Goal: Information Seeking & Learning: Learn about a topic

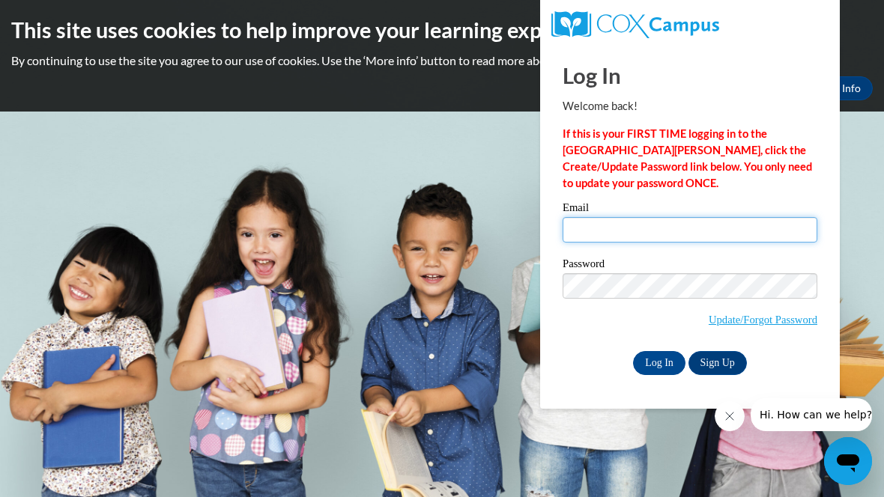
click at [703, 227] on input "Email" at bounding box center [689, 229] width 255 height 25
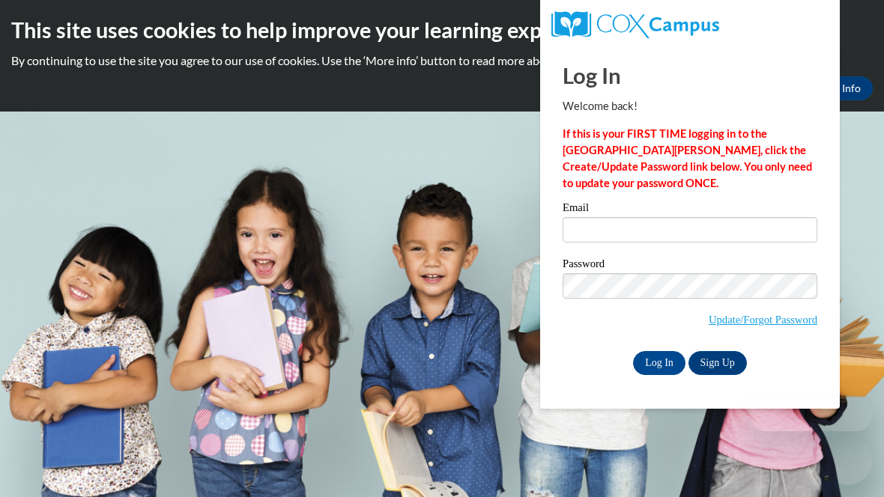
click at [632, 225] on input "Email" at bounding box center [689, 229] width 255 height 25
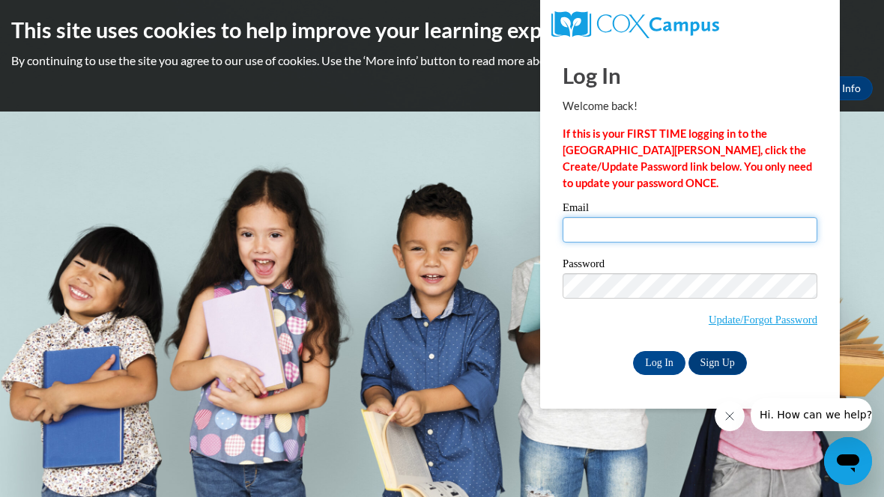
type input "ccbailey@georgiasouthern.edu"
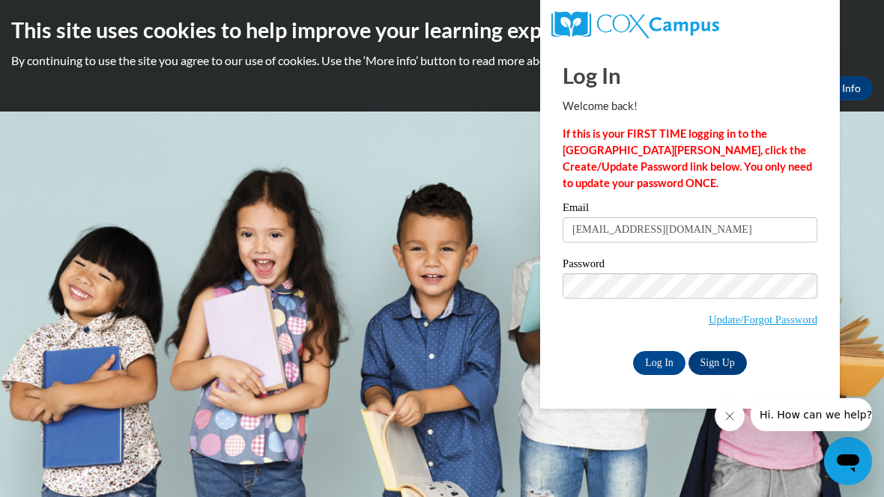
click at [646, 369] on input "Log In" at bounding box center [659, 363] width 52 height 24
click at [655, 367] on input "Log In" at bounding box center [659, 363] width 52 height 24
click at [665, 371] on input "Log In" at bounding box center [659, 363] width 52 height 24
click at [658, 354] on input "Log In" at bounding box center [659, 363] width 52 height 24
click at [658, 367] on input "Log In" at bounding box center [659, 363] width 52 height 24
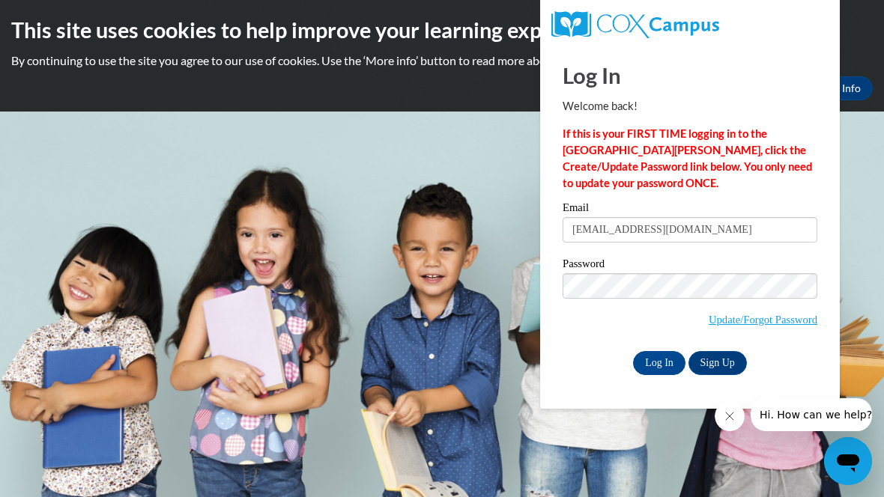
click at [739, 423] on button "Close message from company" at bounding box center [730, 416] width 30 height 30
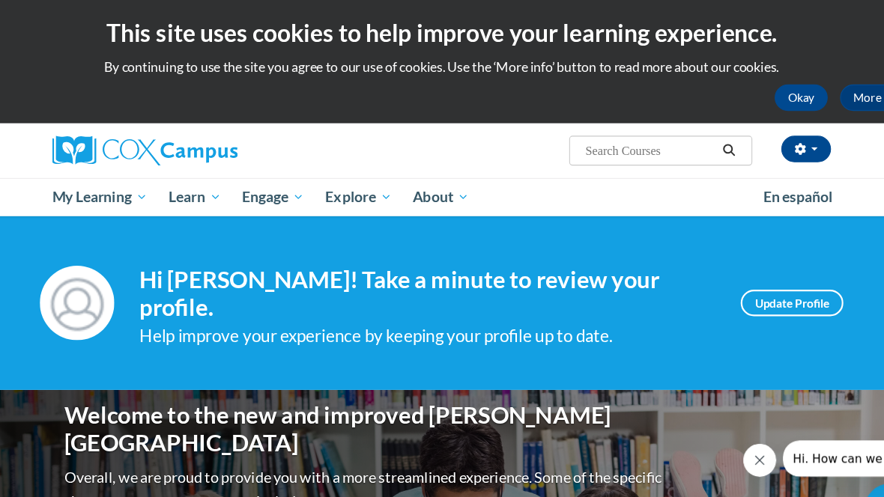
click at [0, 0] on span "PK-5 Structured Literacy Program" at bounding box center [0, 0] width 0 height 0
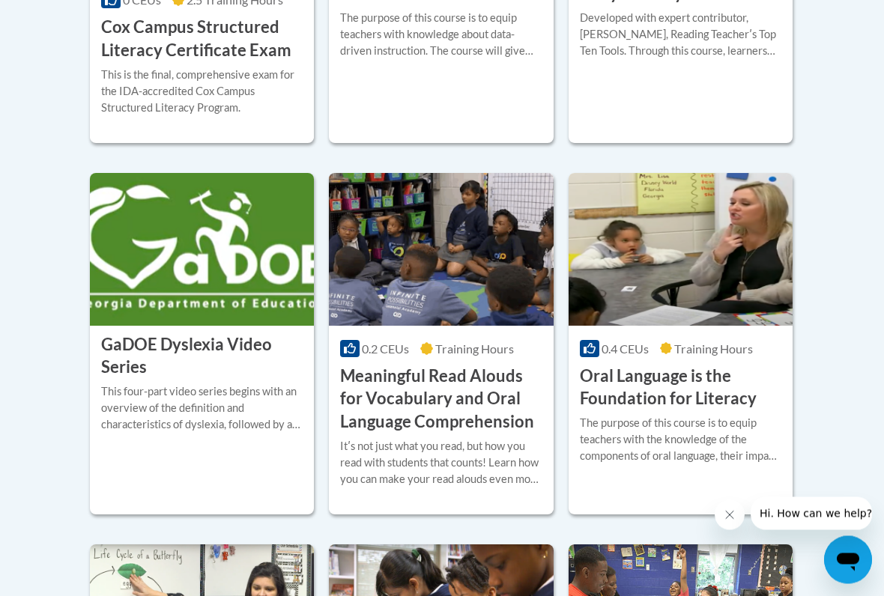
scroll to position [893, 0]
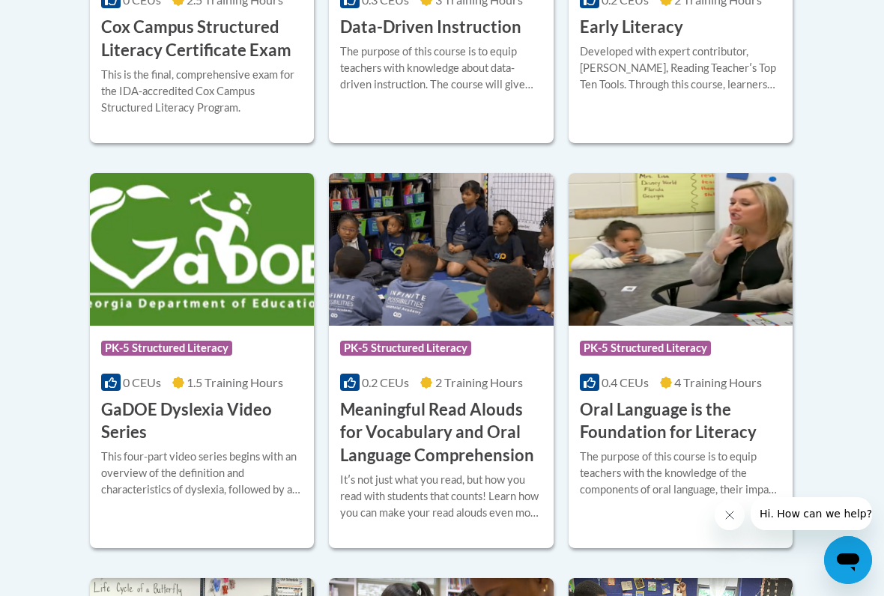
click at [438, 428] on h3 "Meaningful Read Alouds for Vocabulary and Oral Language Comprehension" at bounding box center [440, 432] width 201 height 69
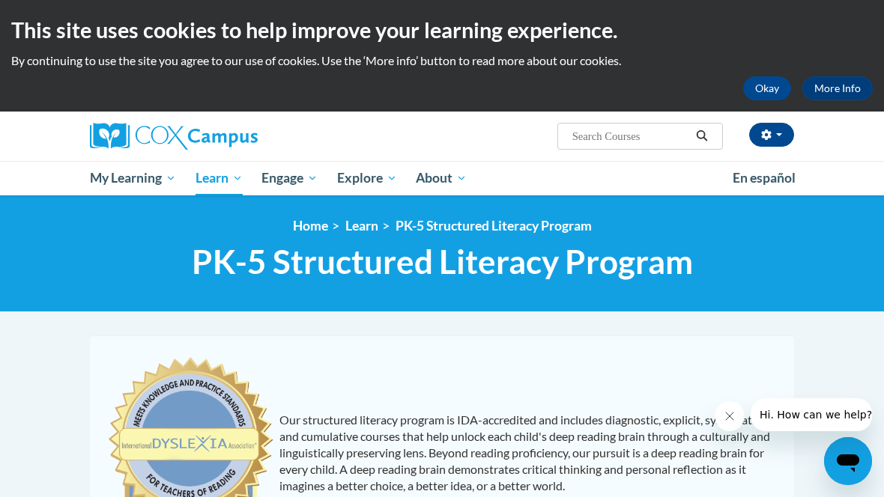
scroll to position [935, 0]
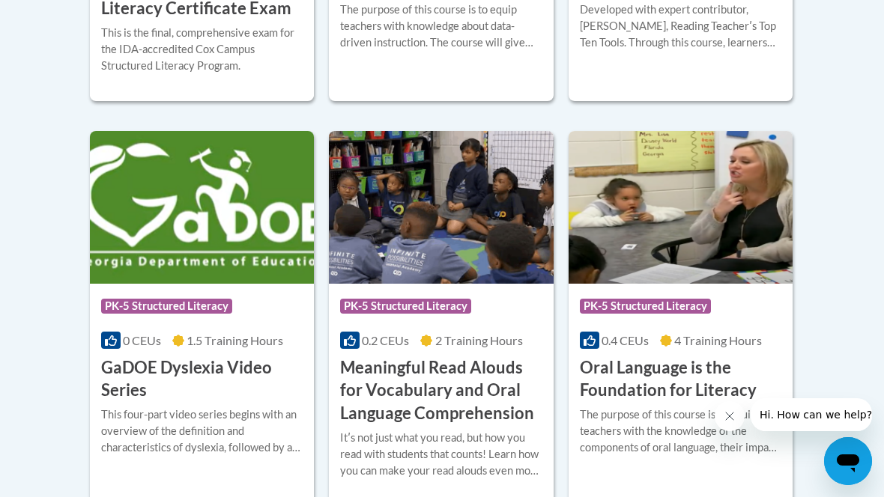
click at [695, 354] on div "Course Category: PK-5 Structured Literacy 0.4 CEUs 4 Training Hours COURSE Oral…" at bounding box center [680, 343] width 224 height 119
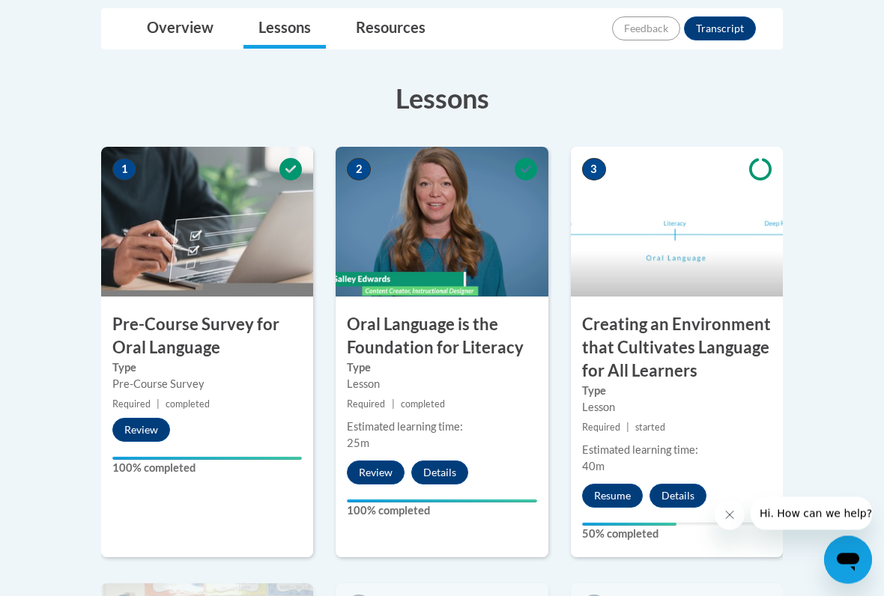
scroll to position [418, 0]
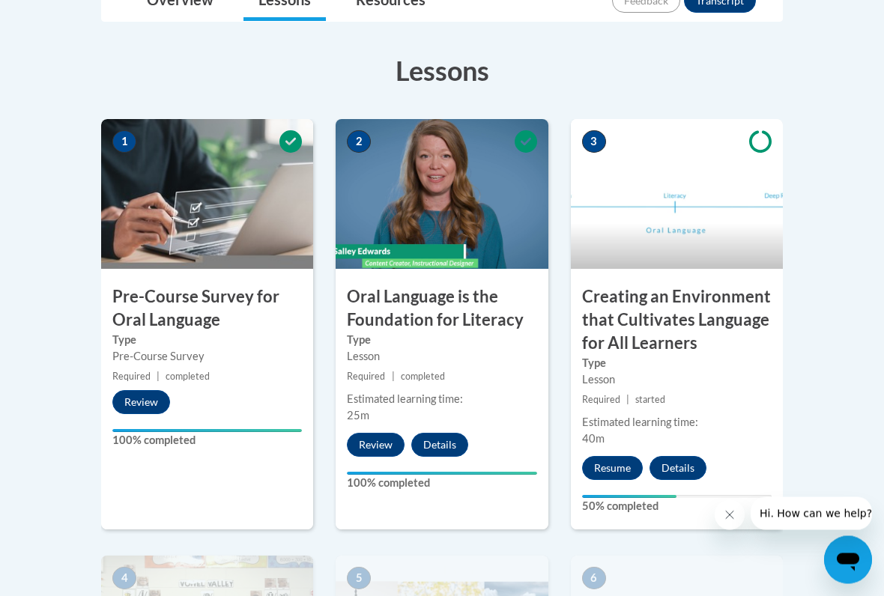
click at [618, 461] on button "Resume" at bounding box center [612, 469] width 61 height 24
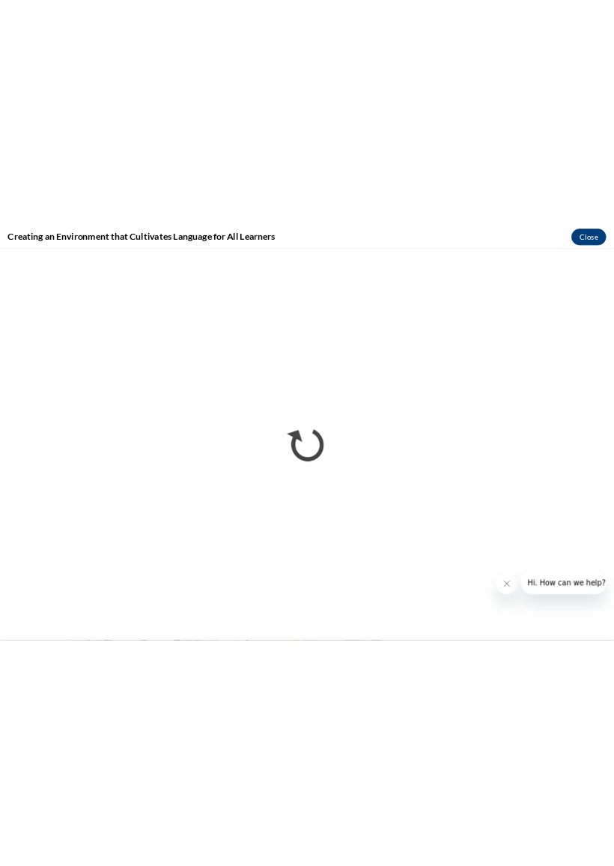
scroll to position [0, 0]
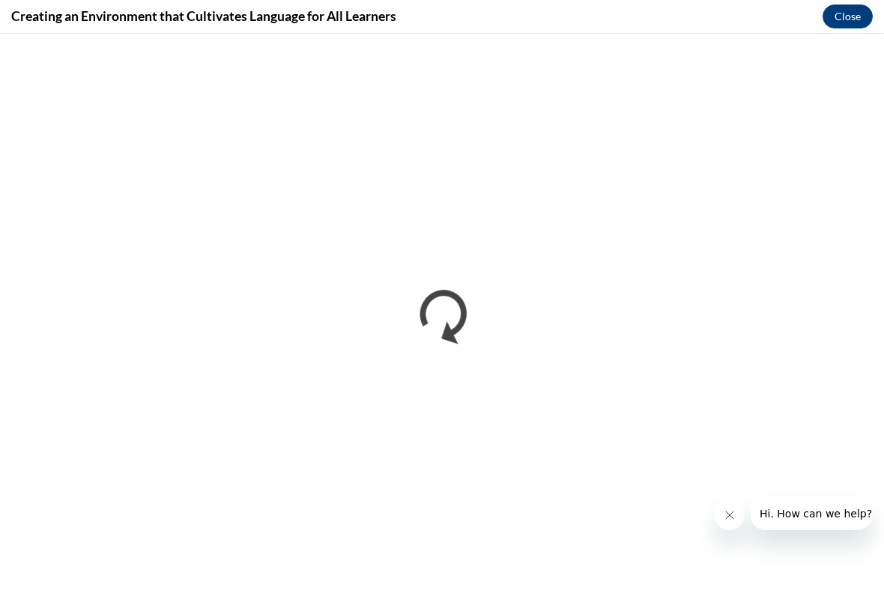
click at [729, 497] on icon "Close message from company" at bounding box center [729, 515] width 7 height 7
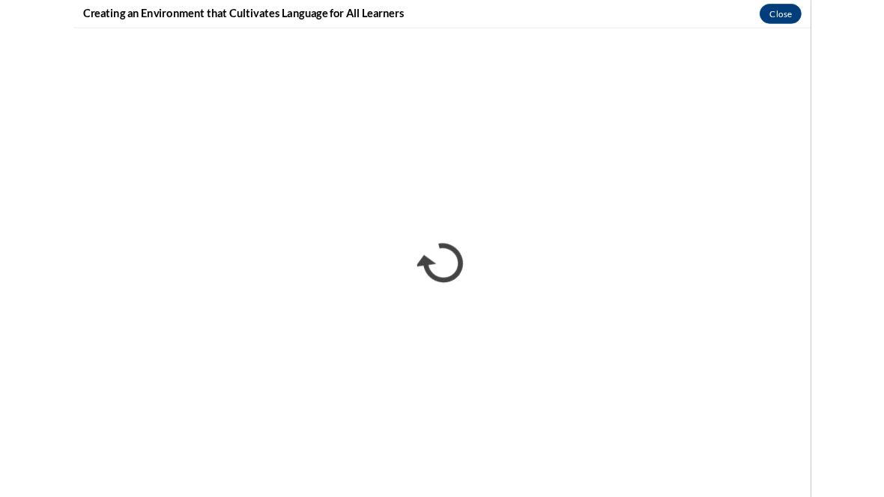
scroll to position [645, 0]
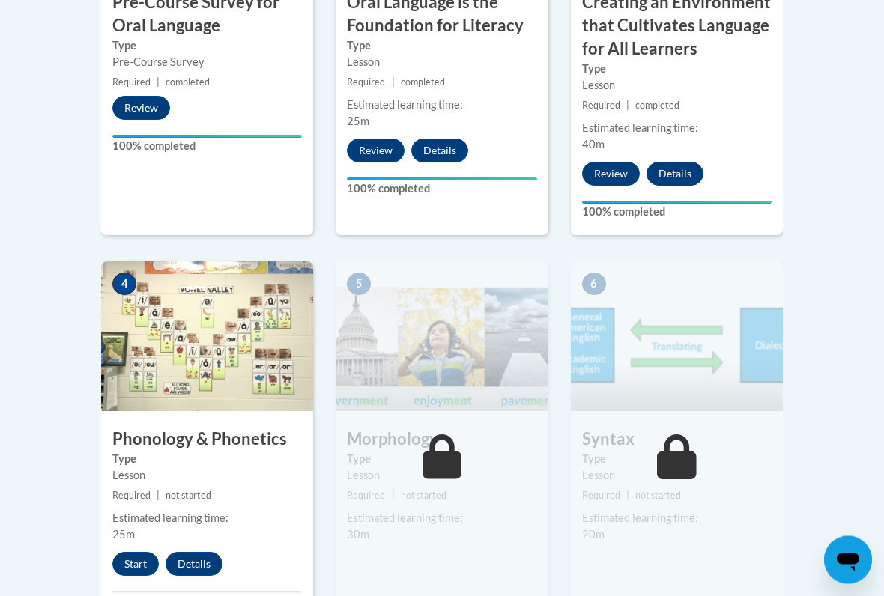
scroll to position [720, 0]
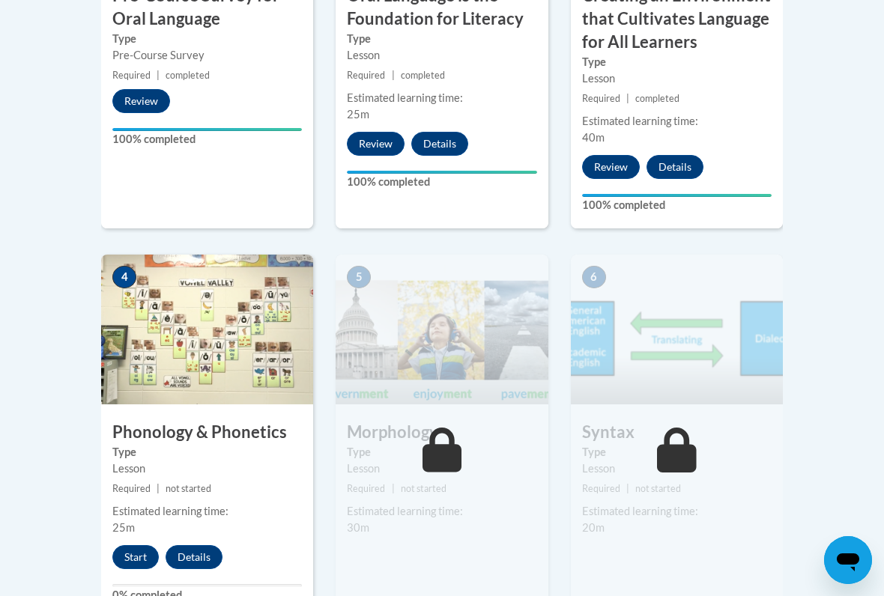
click at [143, 497] on button "Start" at bounding box center [135, 557] width 46 height 24
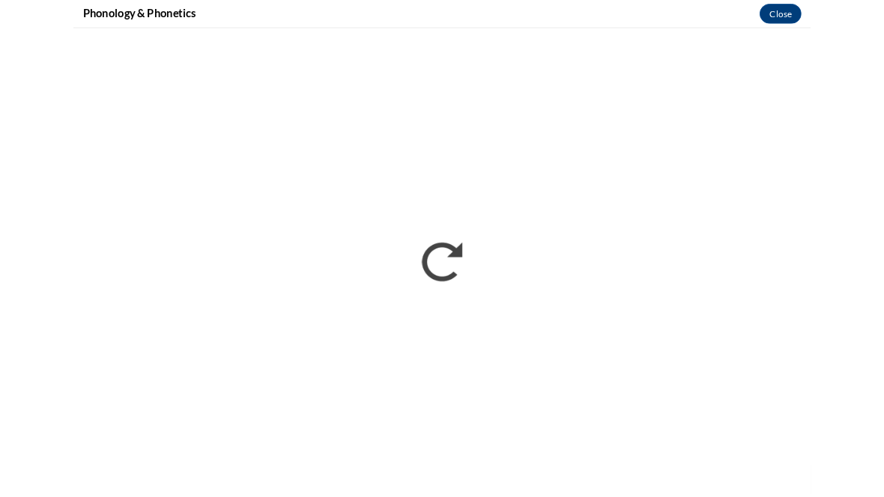
scroll to position [762, 0]
